Goal: Information Seeking & Learning: Learn about a topic

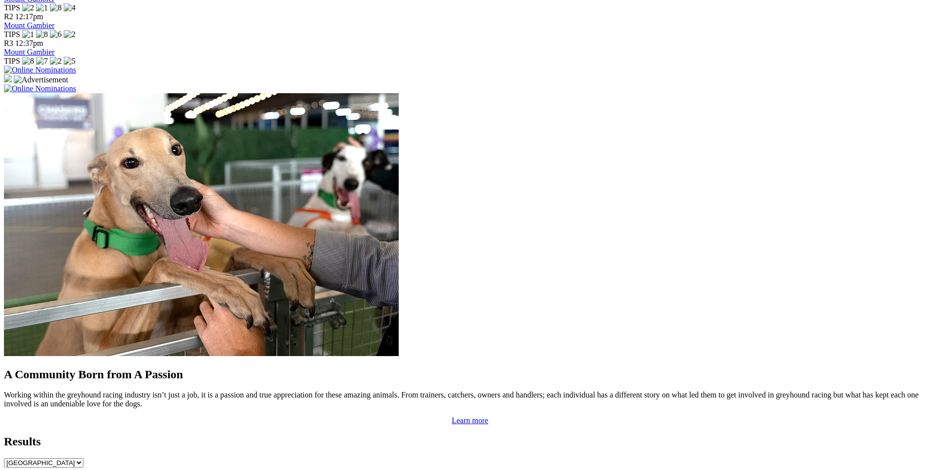
scroll to position [740, 0]
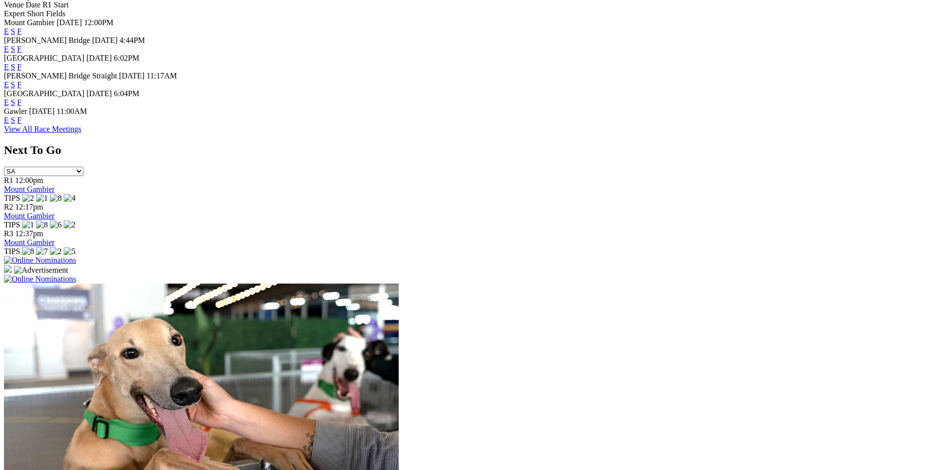
scroll to position [396, 0]
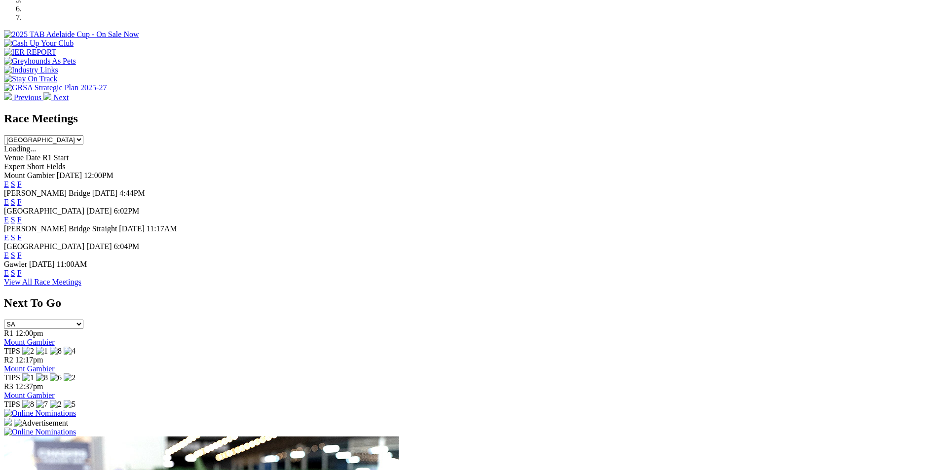
click at [22, 198] on link "F" at bounding box center [19, 202] width 4 height 8
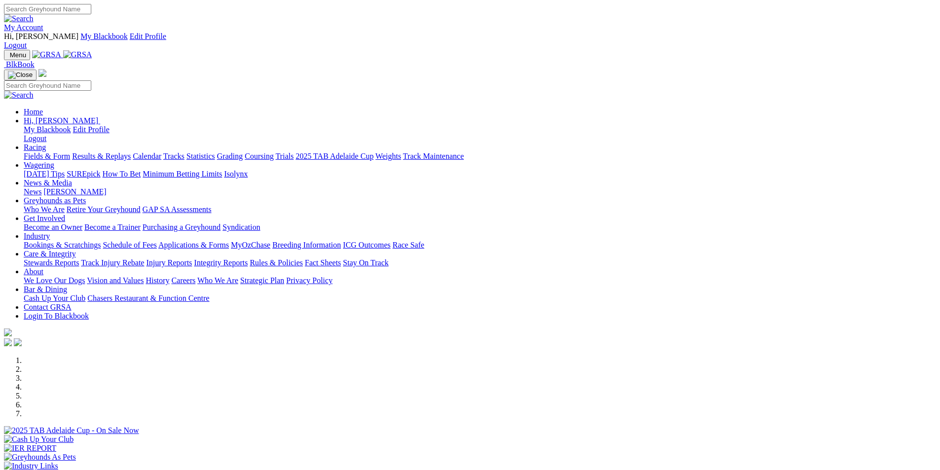
scroll to position [397, 0]
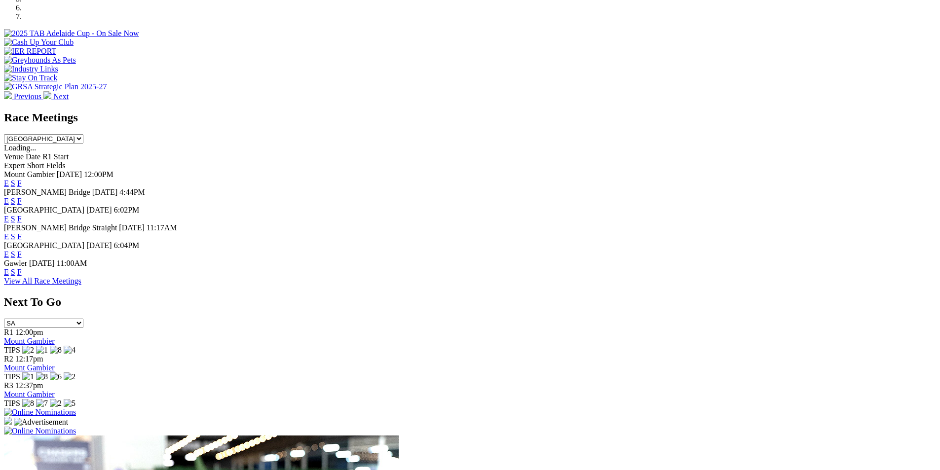
click at [22, 215] on link "F" at bounding box center [19, 219] width 4 height 8
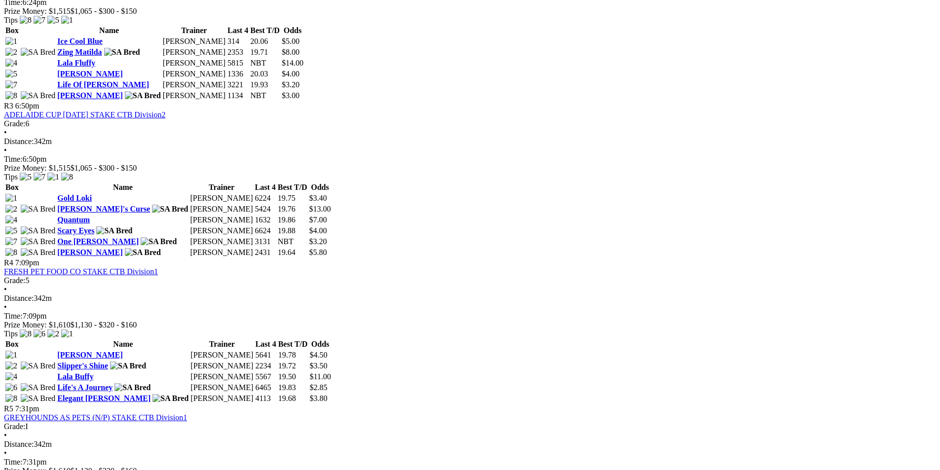
scroll to position [839, 0]
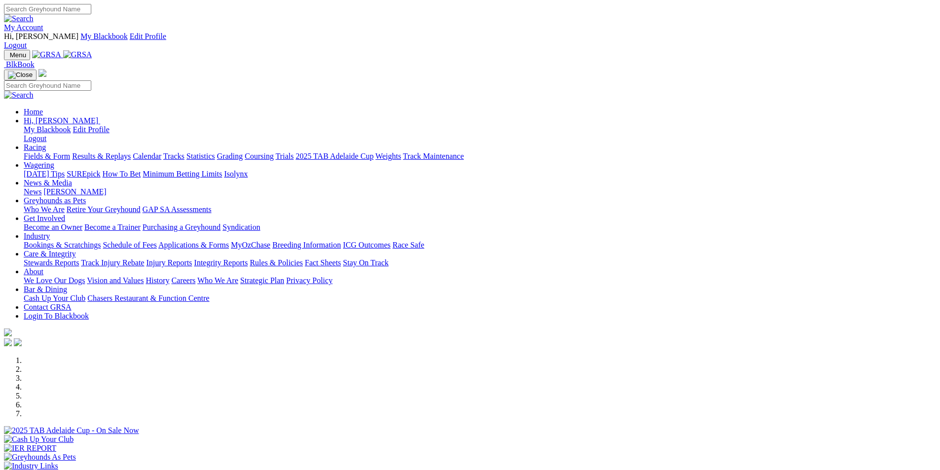
scroll to position [398, 0]
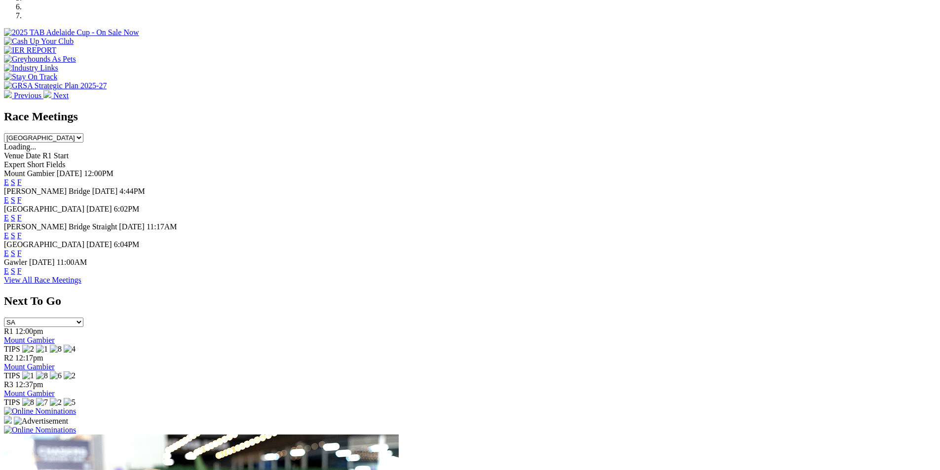
click at [22, 231] on link "F" at bounding box center [19, 235] width 4 height 8
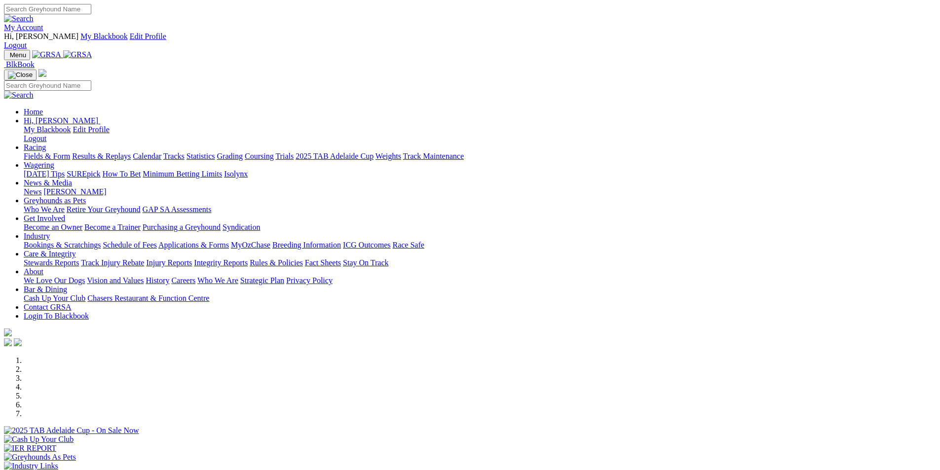
scroll to position [399, 0]
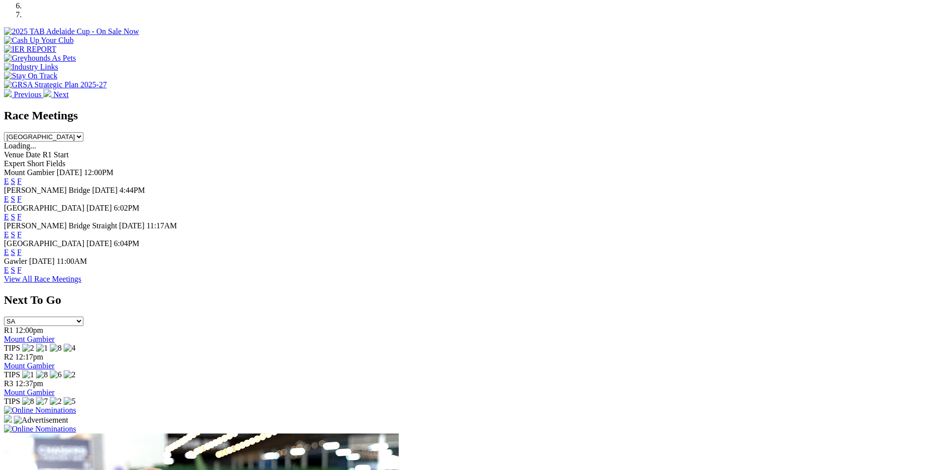
click at [22, 248] on link "F" at bounding box center [19, 252] width 4 height 8
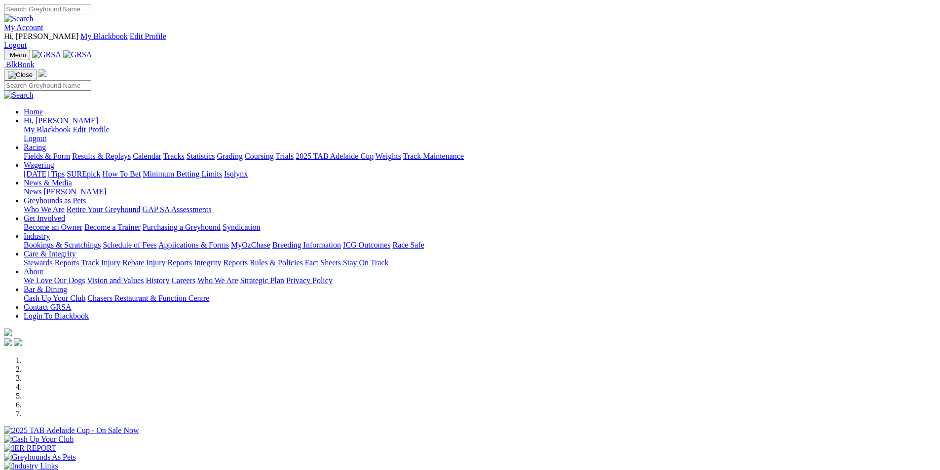
scroll to position [399, 0]
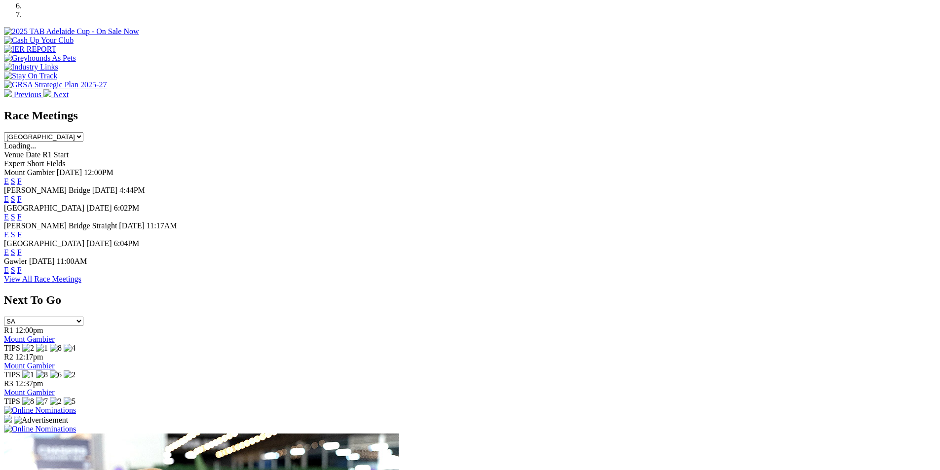
click at [22, 266] on link "F" at bounding box center [19, 270] width 4 height 8
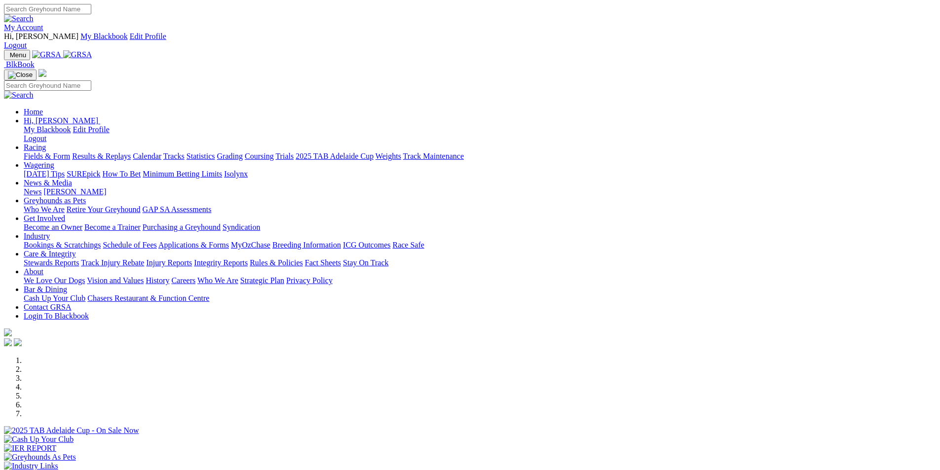
scroll to position [399, 0]
